Goal: Information Seeking & Learning: Understand process/instructions

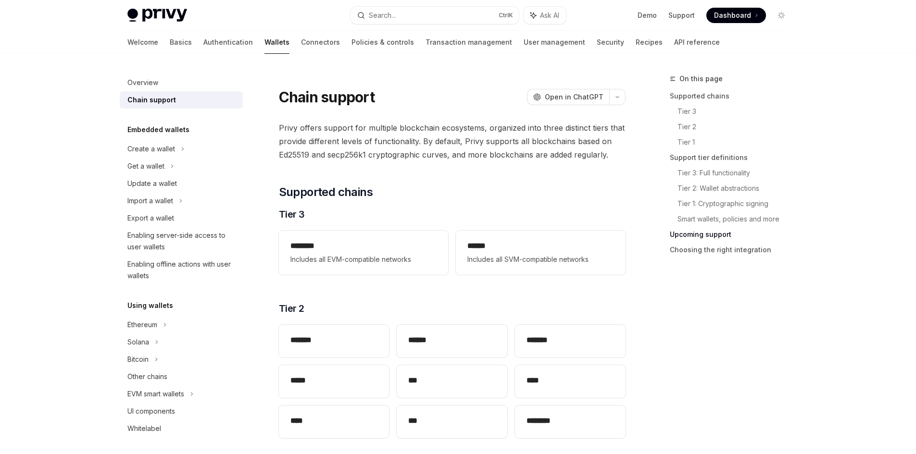
scroll to position [1106, 0]
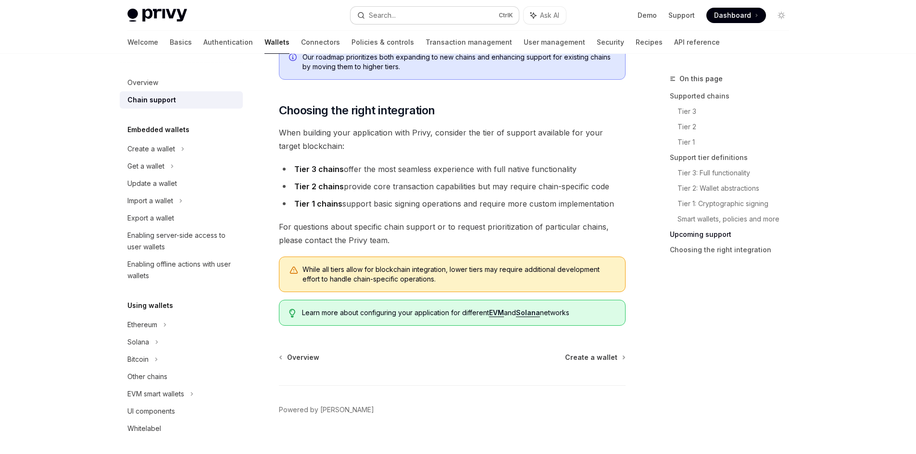
click at [387, 17] on div "Search..." at bounding box center [382, 16] width 27 height 12
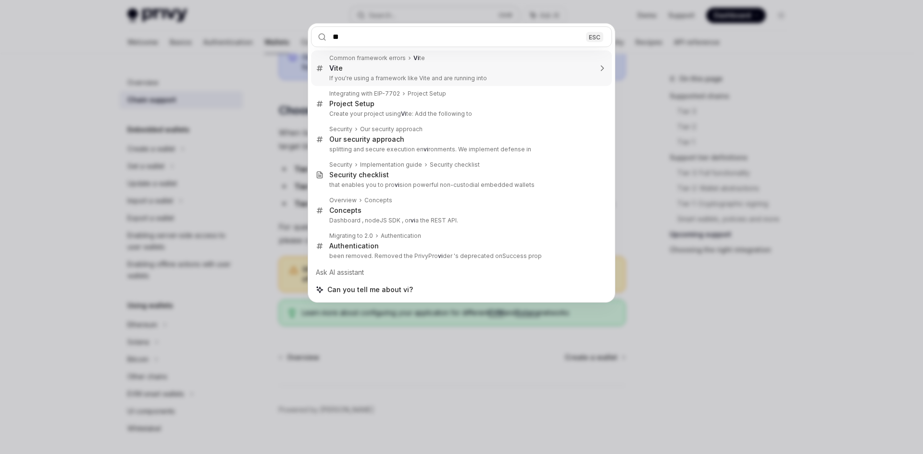
type input "*"
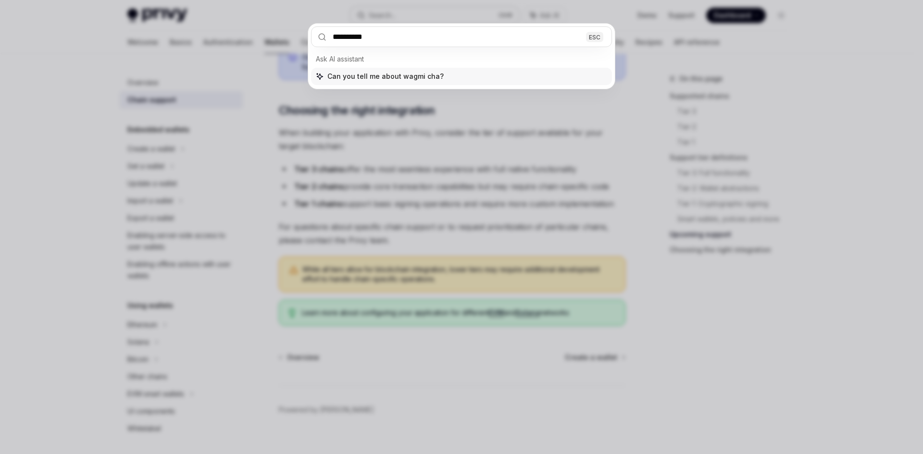
type input "**********"
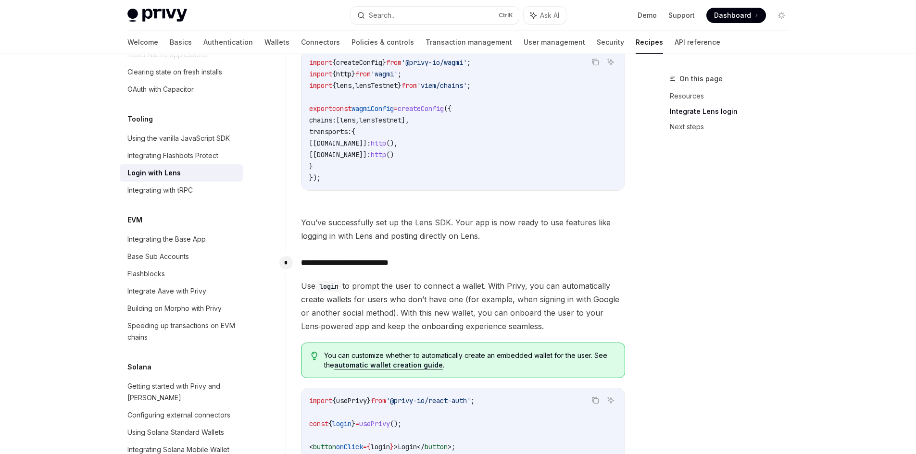
scroll to position [634, 0]
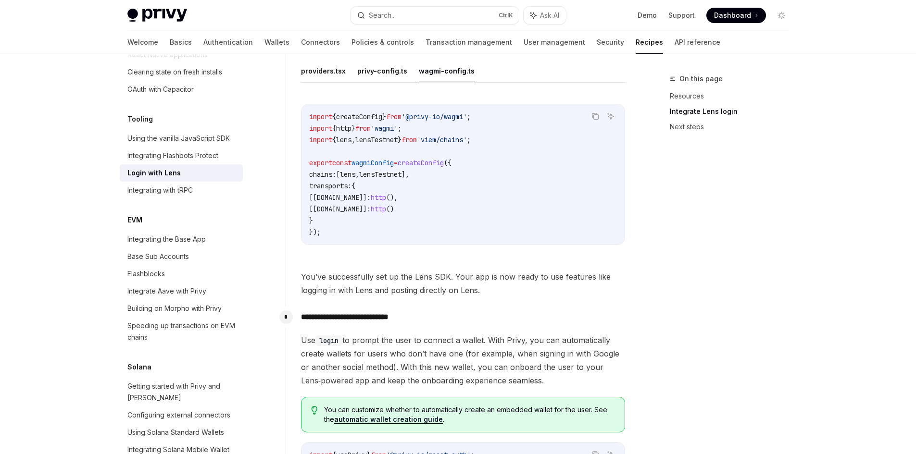
click at [342, 130] on span "http" at bounding box center [343, 128] width 15 height 9
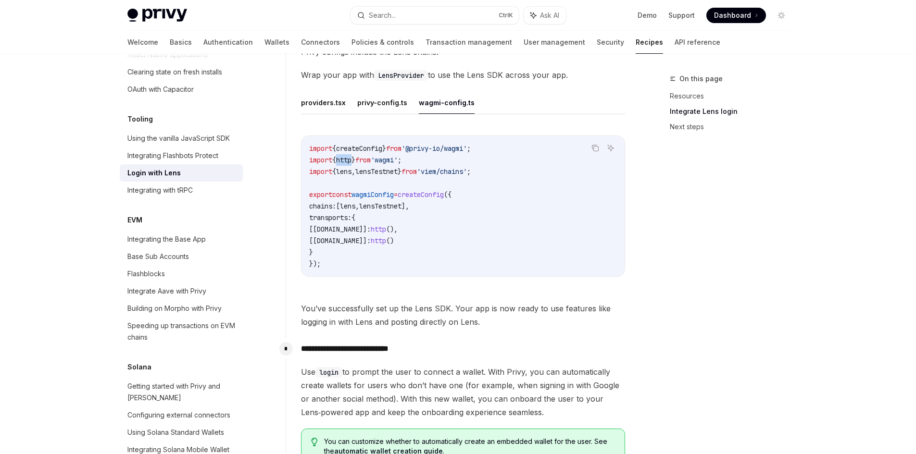
scroll to position [586, 0]
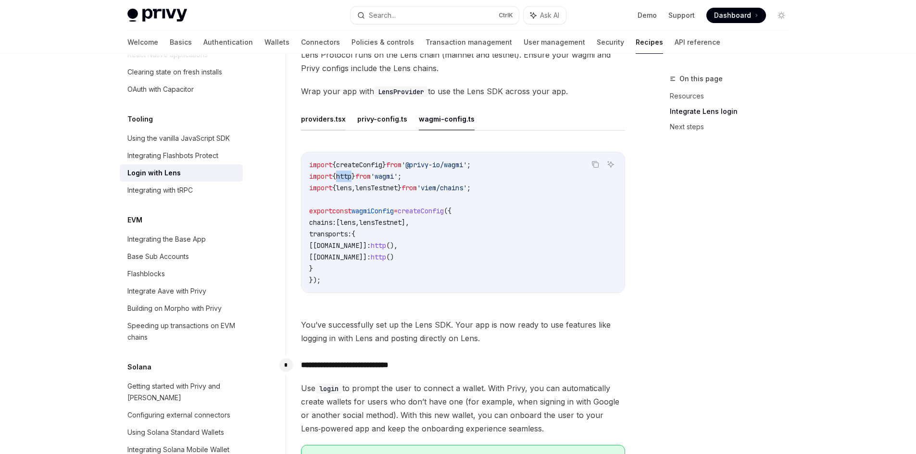
click at [328, 124] on button "providers.tsx" at bounding box center [323, 119] width 45 height 23
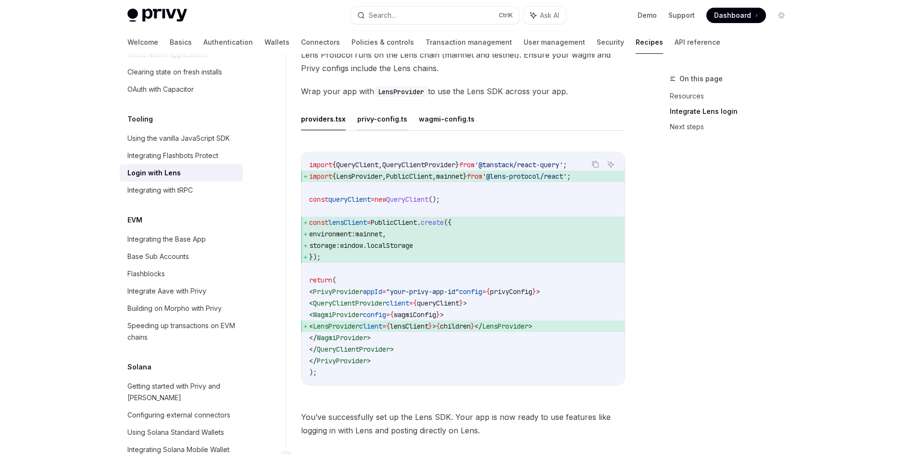
click at [368, 130] on button "privy-config.ts" at bounding box center [382, 119] width 50 height 23
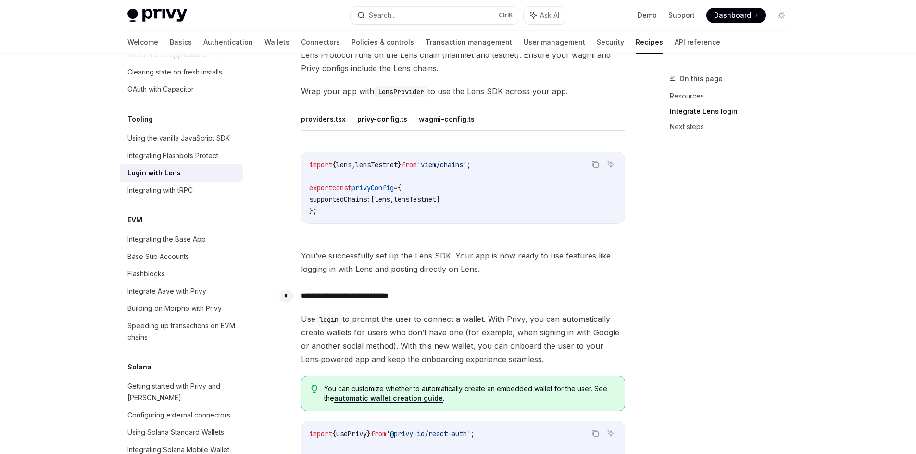
click at [452, 135] on div "providers.tsx privy-config.ts wagmi-config.ts Copy Ask AI import { lens , lensT…" at bounding box center [463, 174] width 324 height 132
click at [450, 128] on button "wagmi-config.ts" at bounding box center [447, 119] width 56 height 23
type textarea "*"
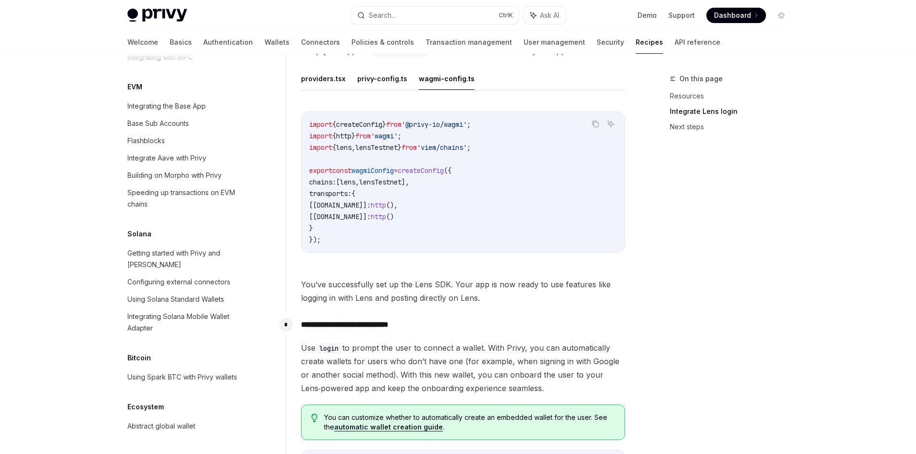
scroll to position [682, 0]
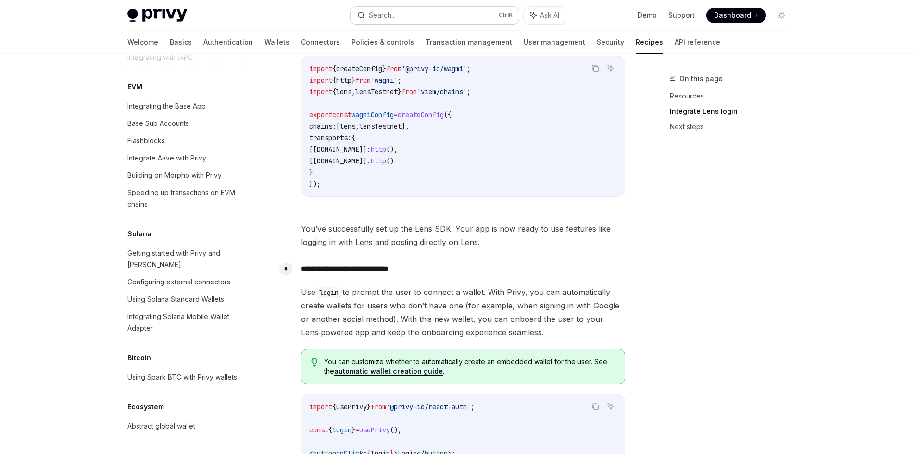
click at [392, 21] on div "Search..." at bounding box center [382, 16] width 27 height 12
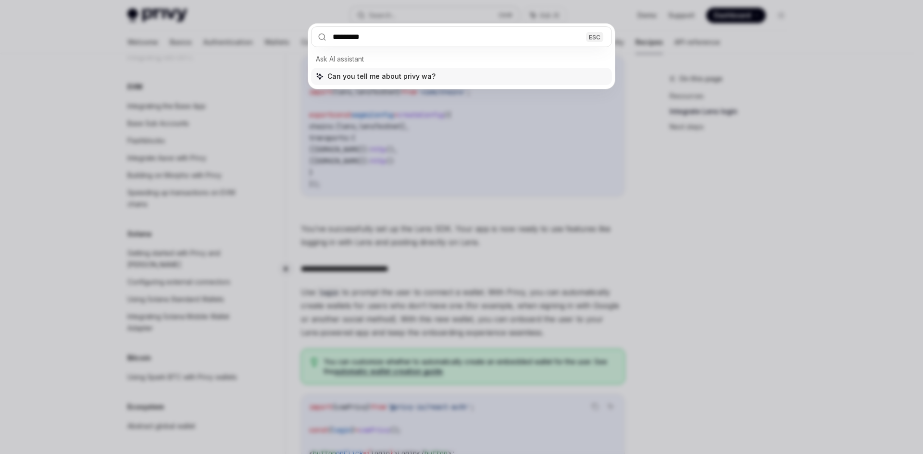
type input "**********"
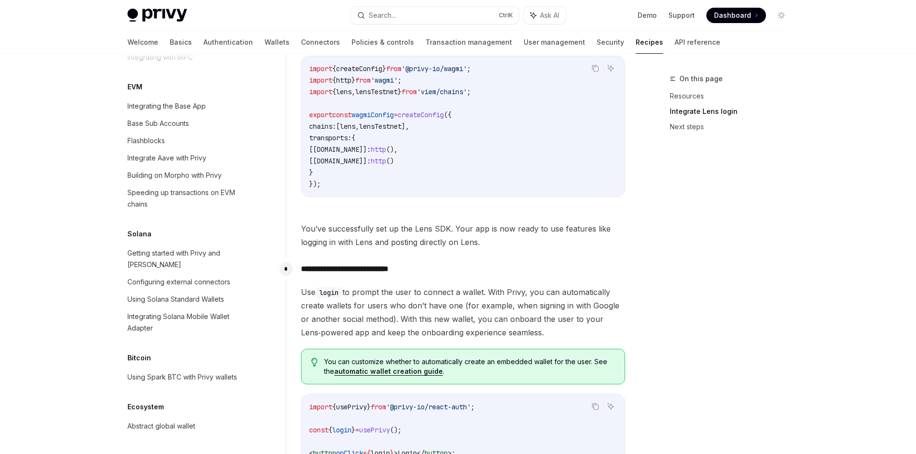
type textarea "*"
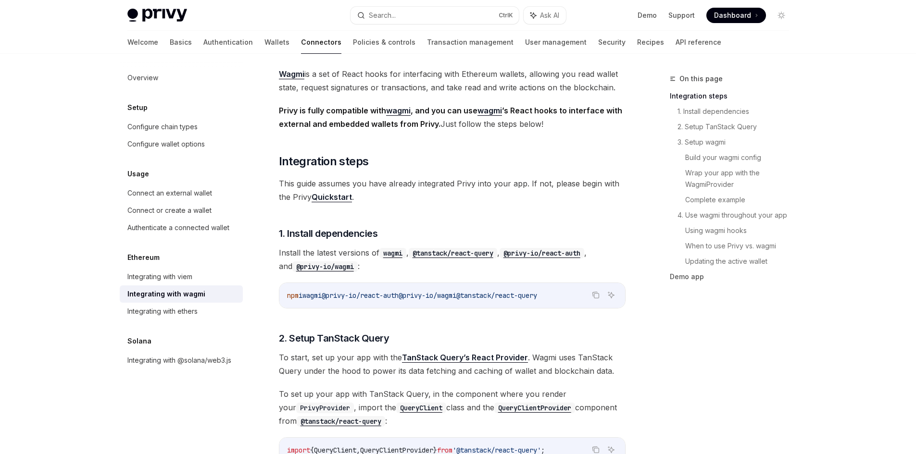
drag, startPoint x: 573, startPoint y: 297, endPoint x: 305, endPoint y: 297, distance: 267.8
click at [305, 297] on code "npm i wagmi @privy-io/react-auth @privy-io/wagmi @tanstack/react-query" at bounding box center [452, 296] width 330 height 12
copy span "i wagmi @privy-io/react-auth @privy-io/wagmi @tanstack/react-query"
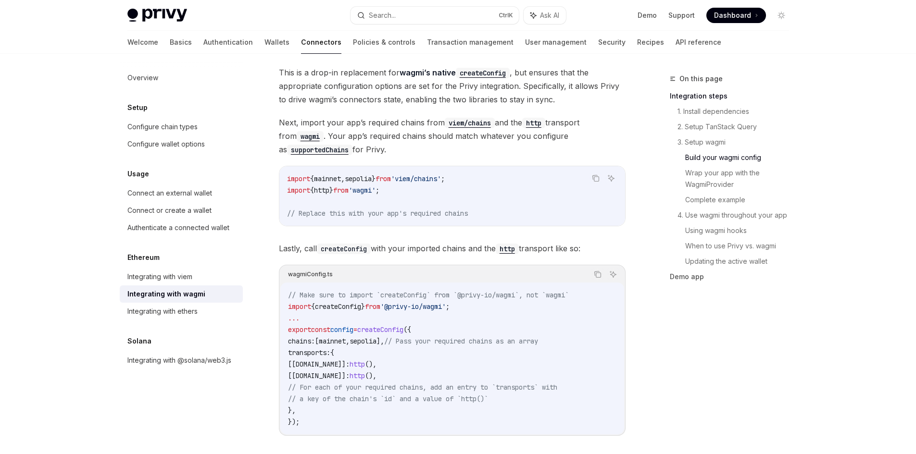
scroll to position [919, 0]
drag, startPoint x: 481, startPoint y: 173, endPoint x: 287, endPoint y: 171, distance: 193.3
click at [287, 174] on code "import { mainnet , sepolia } from 'viem/chains' ; import { http } from 'wagmi' …" at bounding box center [452, 197] width 330 height 46
copy span "import { mainnet , sepolia } from 'viem/chains' ;"
click at [424, 177] on code "import { mainnet , sepolia } from 'viem/chains' ; import { http } from 'wagmi' …" at bounding box center [452, 197] width 330 height 46
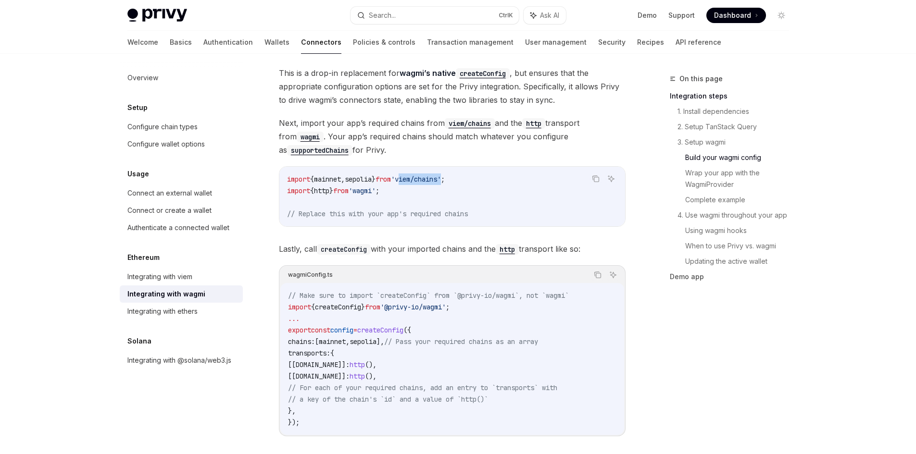
drag, startPoint x: 416, startPoint y: 170, endPoint x: 462, endPoint y: 173, distance: 46.2
click at [441, 175] on span "'viem/chains'" at bounding box center [416, 179] width 50 height 9
copy span "viem/chains"
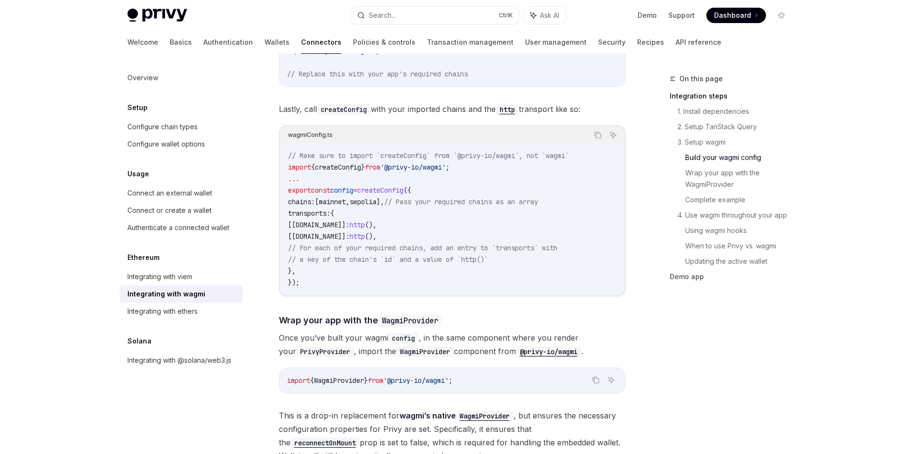
scroll to position [1063, 0]
